Goal: Task Accomplishment & Management: Manage account settings

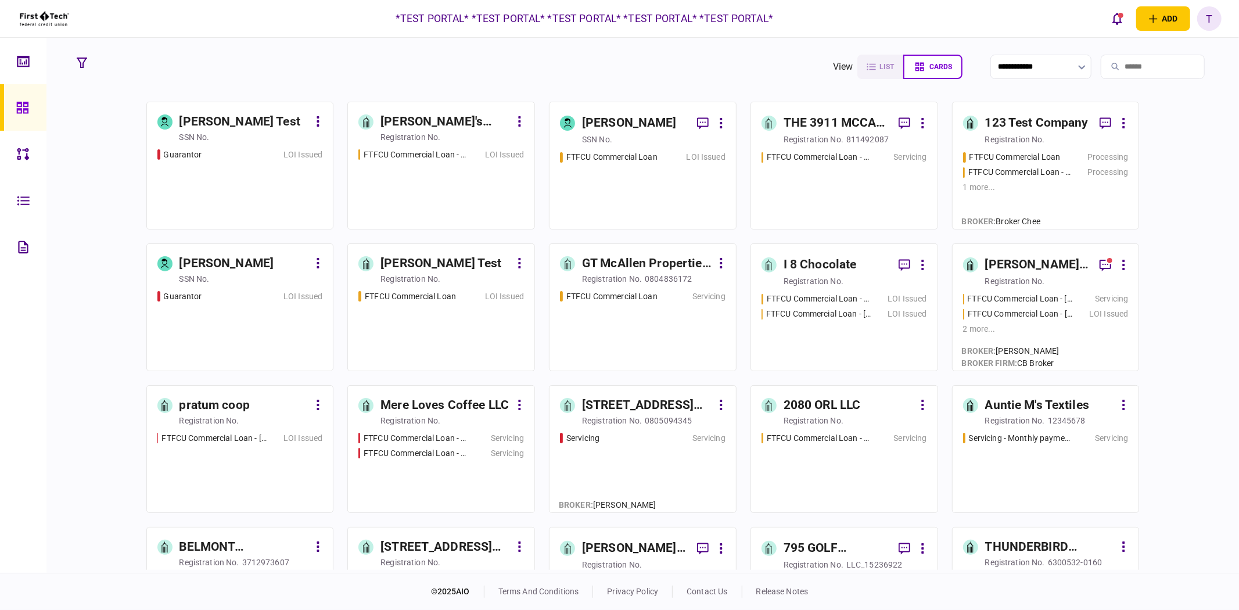
click at [1199, 19] on div "T" at bounding box center [1209, 18] width 24 height 24
click at [1209, 20] on div "T" at bounding box center [1209, 18] width 24 height 24
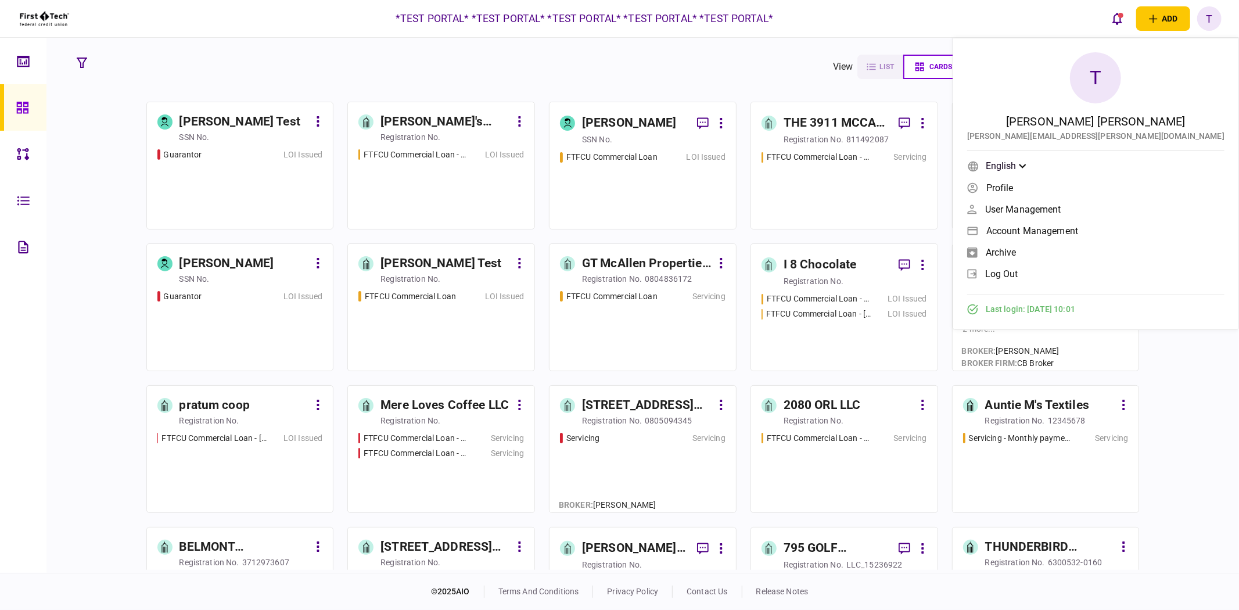
click at [1078, 229] on span "Account management" at bounding box center [1032, 231] width 92 height 10
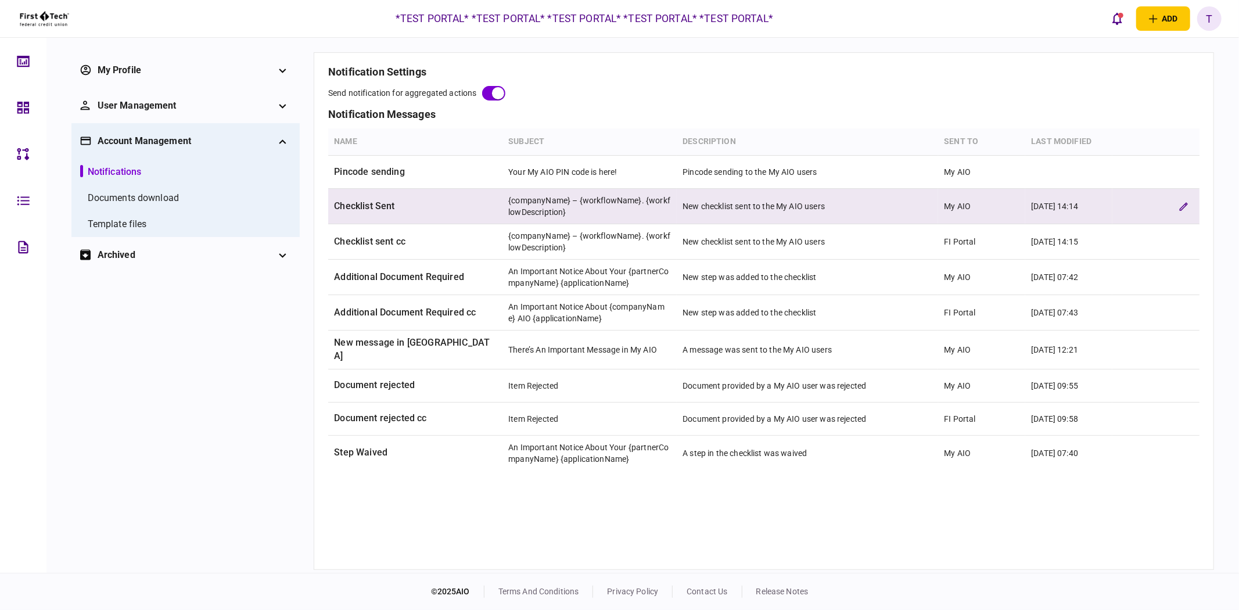
click at [625, 211] on td "{companyName} – {workflowName}. {workflowDescription}" at bounding box center [590, 206] width 174 height 35
click at [1182, 202] on icon "edit verification rule" at bounding box center [1183, 206] width 9 height 9
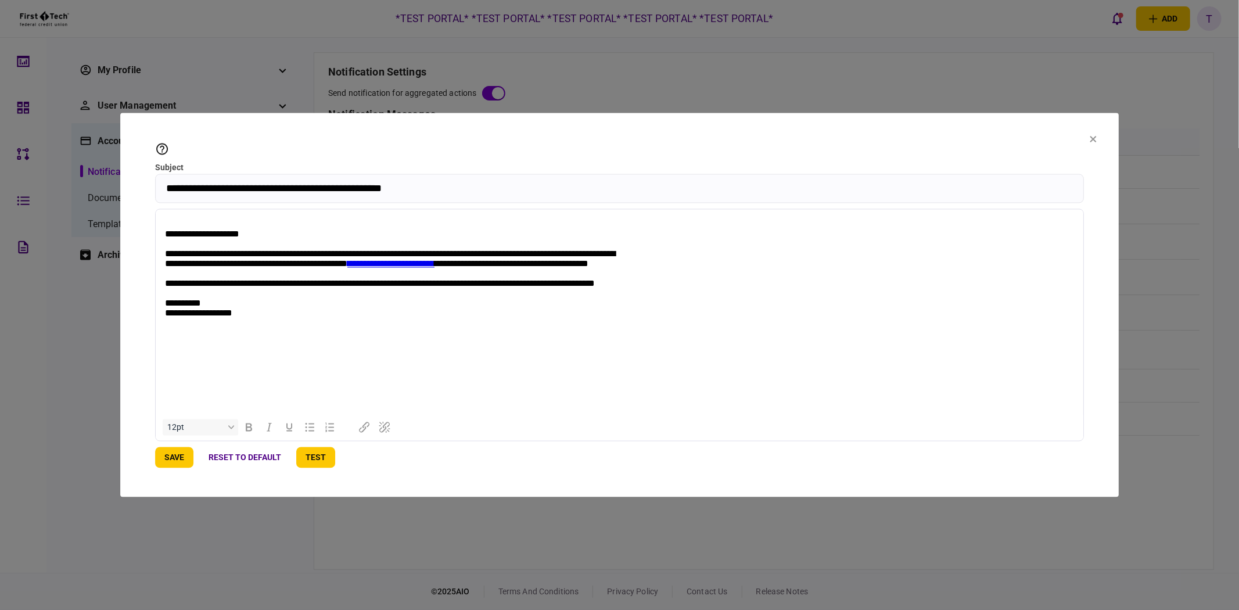
click at [1095, 136] on icon at bounding box center [1093, 139] width 7 height 7
